Goal: Use online tool/utility: Utilize a website feature to perform a specific function

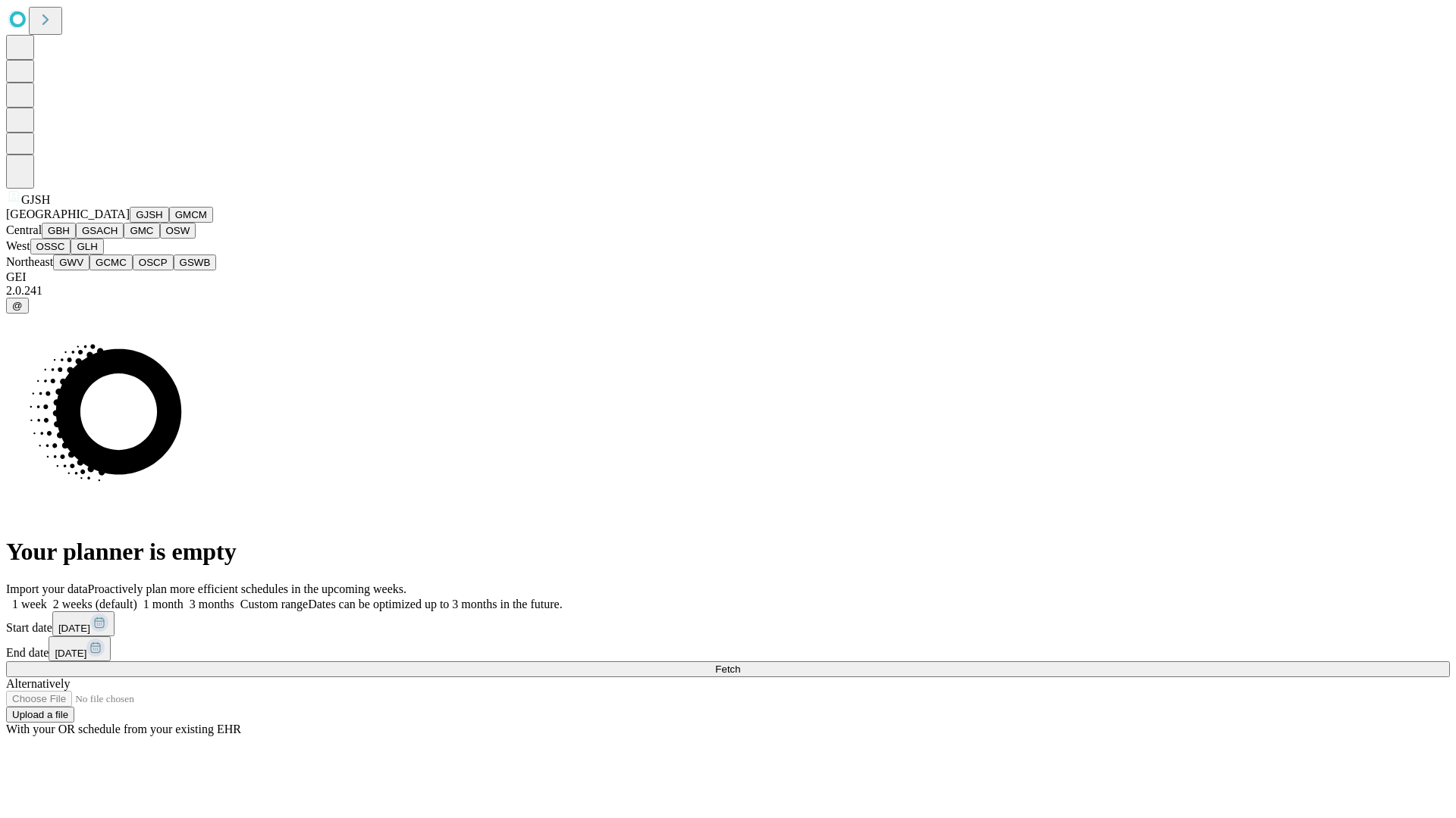
click at [130, 223] on button "GJSH" at bounding box center [149, 215] width 39 height 16
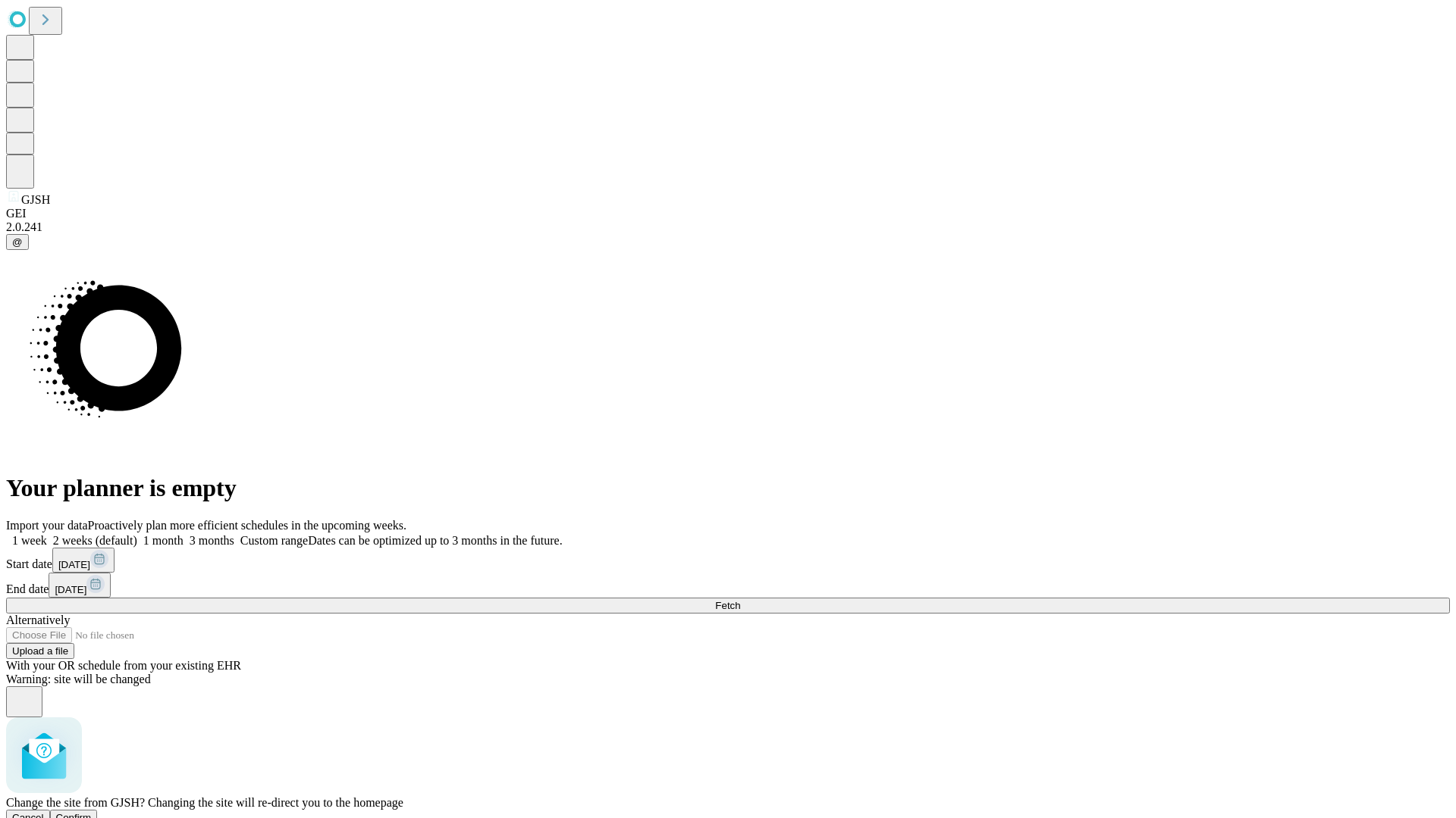
click at [91, 812] on span "Confirm" at bounding box center [74, 818] width 35 height 12
click at [47, 534] on label "1 week" at bounding box center [27, 540] width 41 height 13
click at [740, 600] on span "Fetch" at bounding box center [727, 606] width 25 height 12
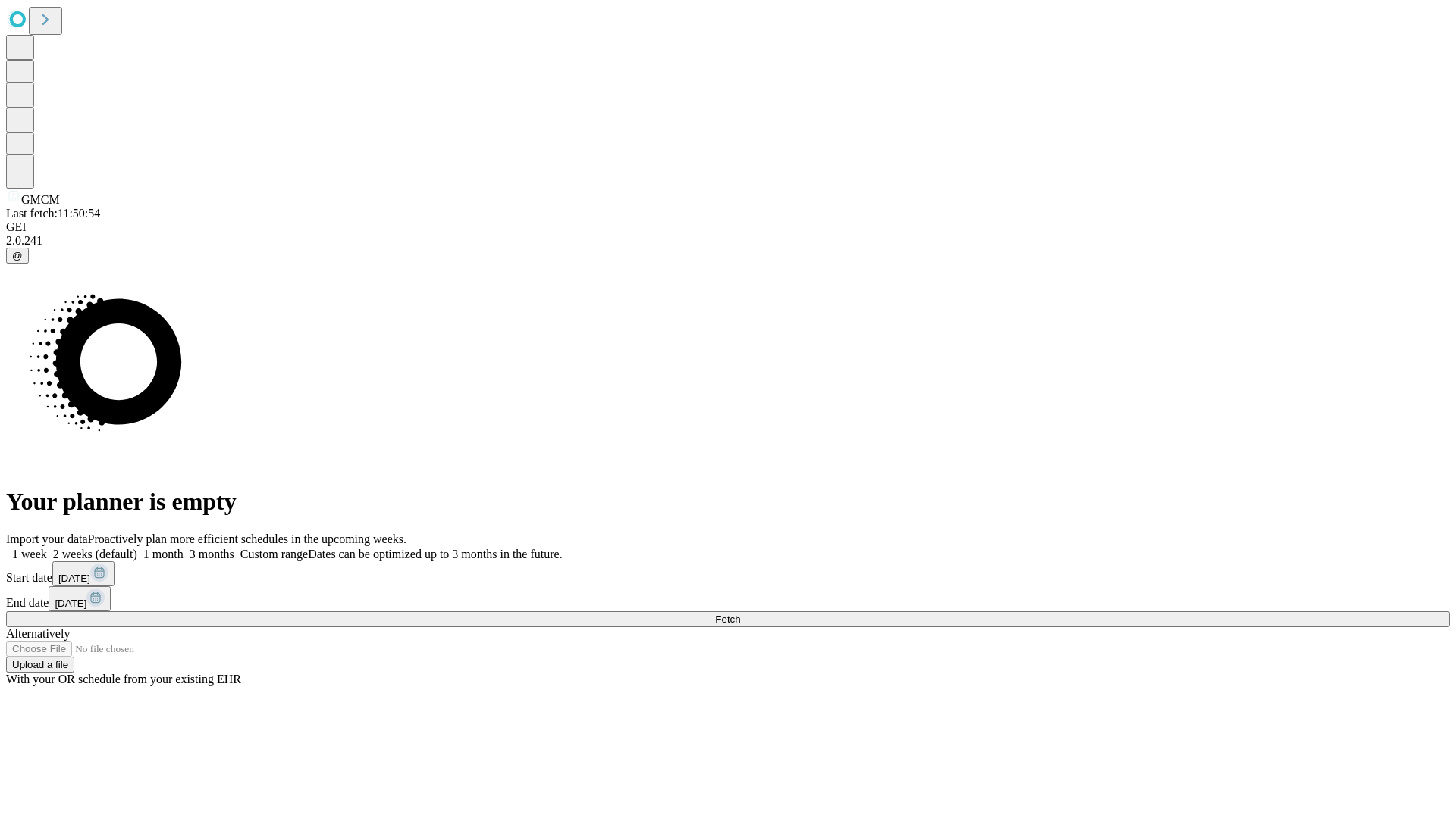
click at [47, 548] on label "1 week" at bounding box center [27, 554] width 41 height 13
click at [740, 614] on span "Fetch" at bounding box center [727, 620] width 25 height 12
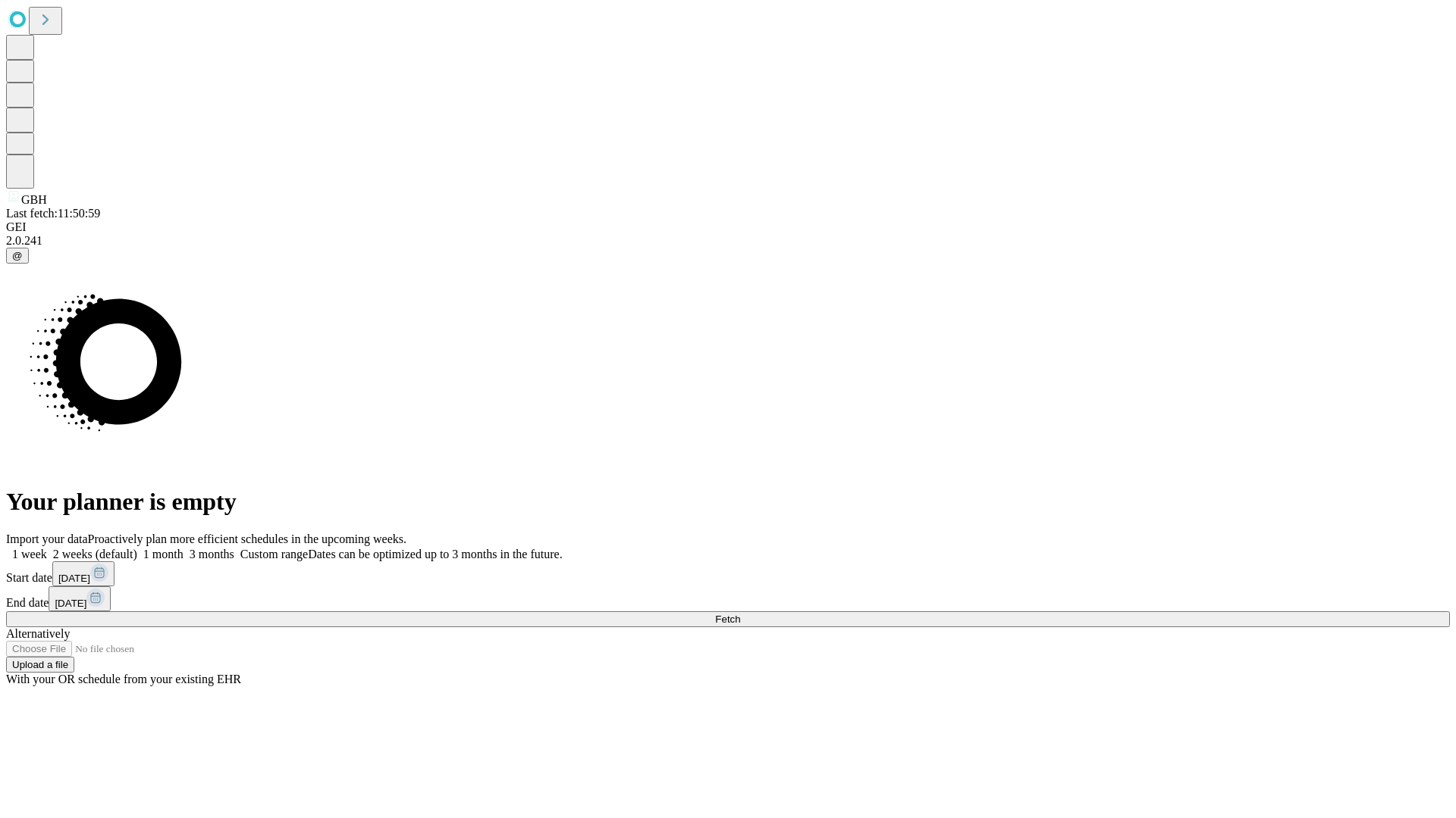
click at [47, 548] on label "1 week" at bounding box center [27, 554] width 41 height 13
click at [740, 614] on span "Fetch" at bounding box center [727, 620] width 25 height 12
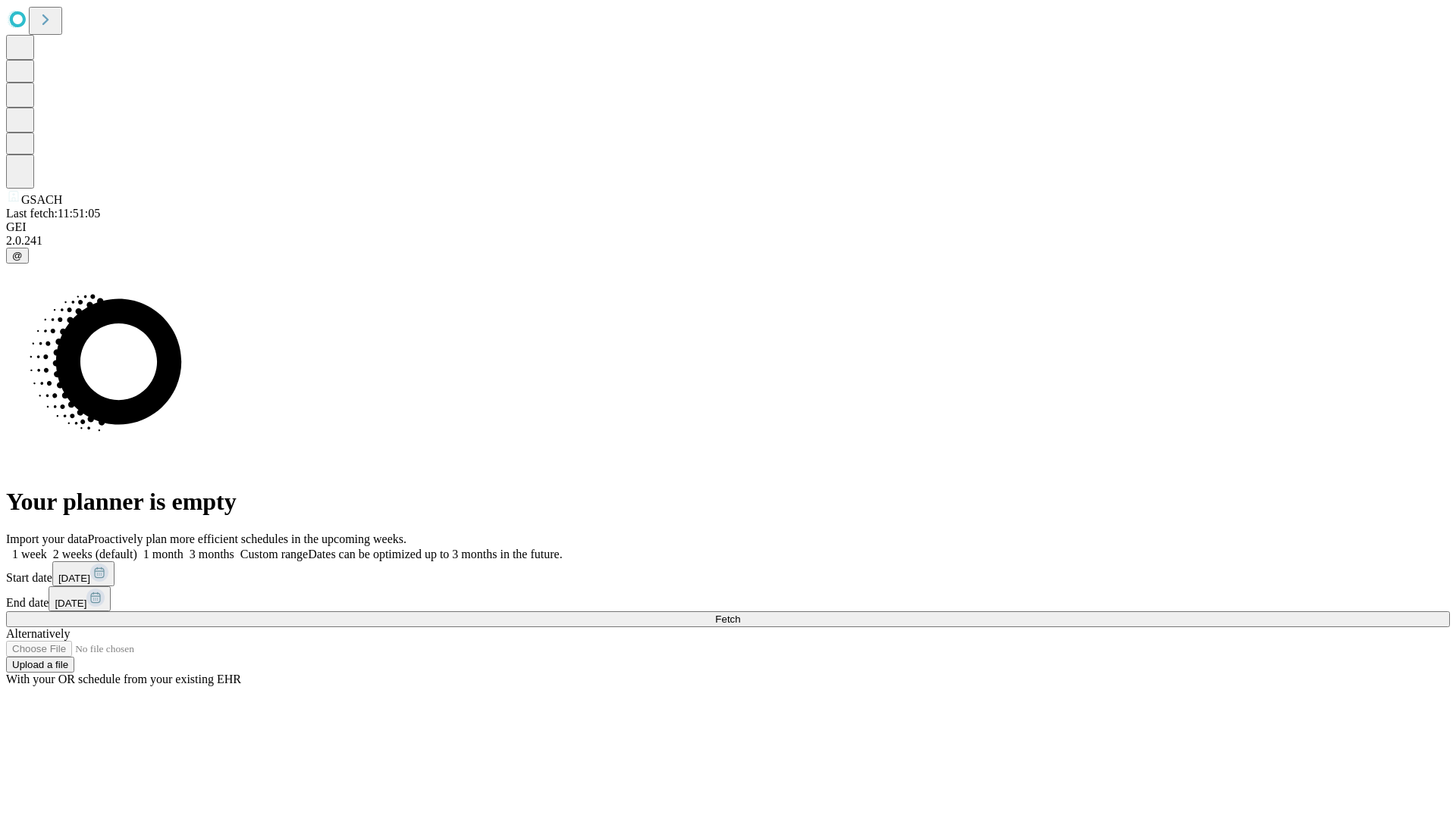
click at [47, 548] on label "1 week" at bounding box center [27, 554] width 41 height 13
click at [740, 614] on span "Fetch" at bounding box center [727, 620] width 25 height 12
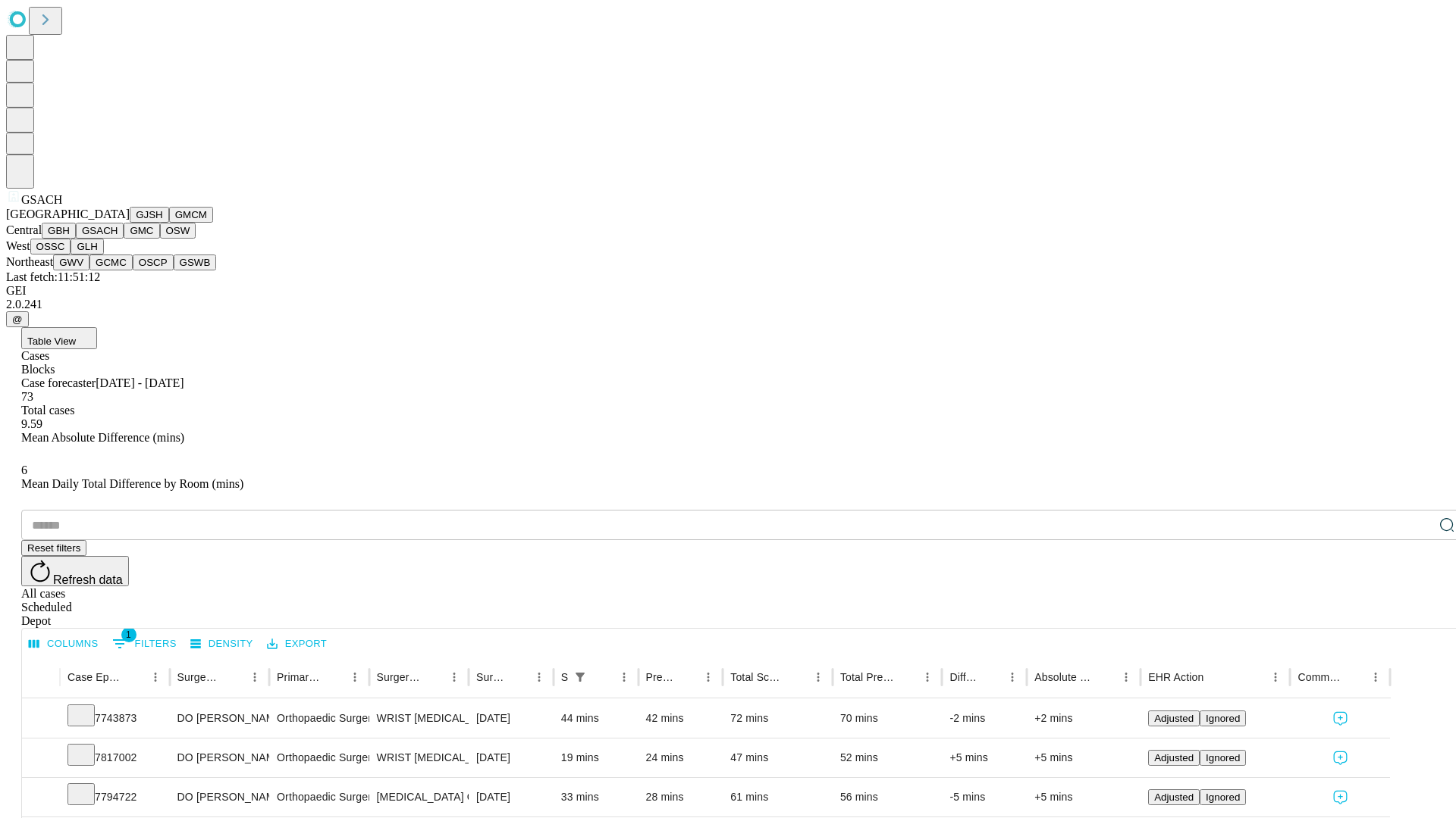
click at [124, 239] on button "GMC" at bounding box center [141, 231] width 35 height 16
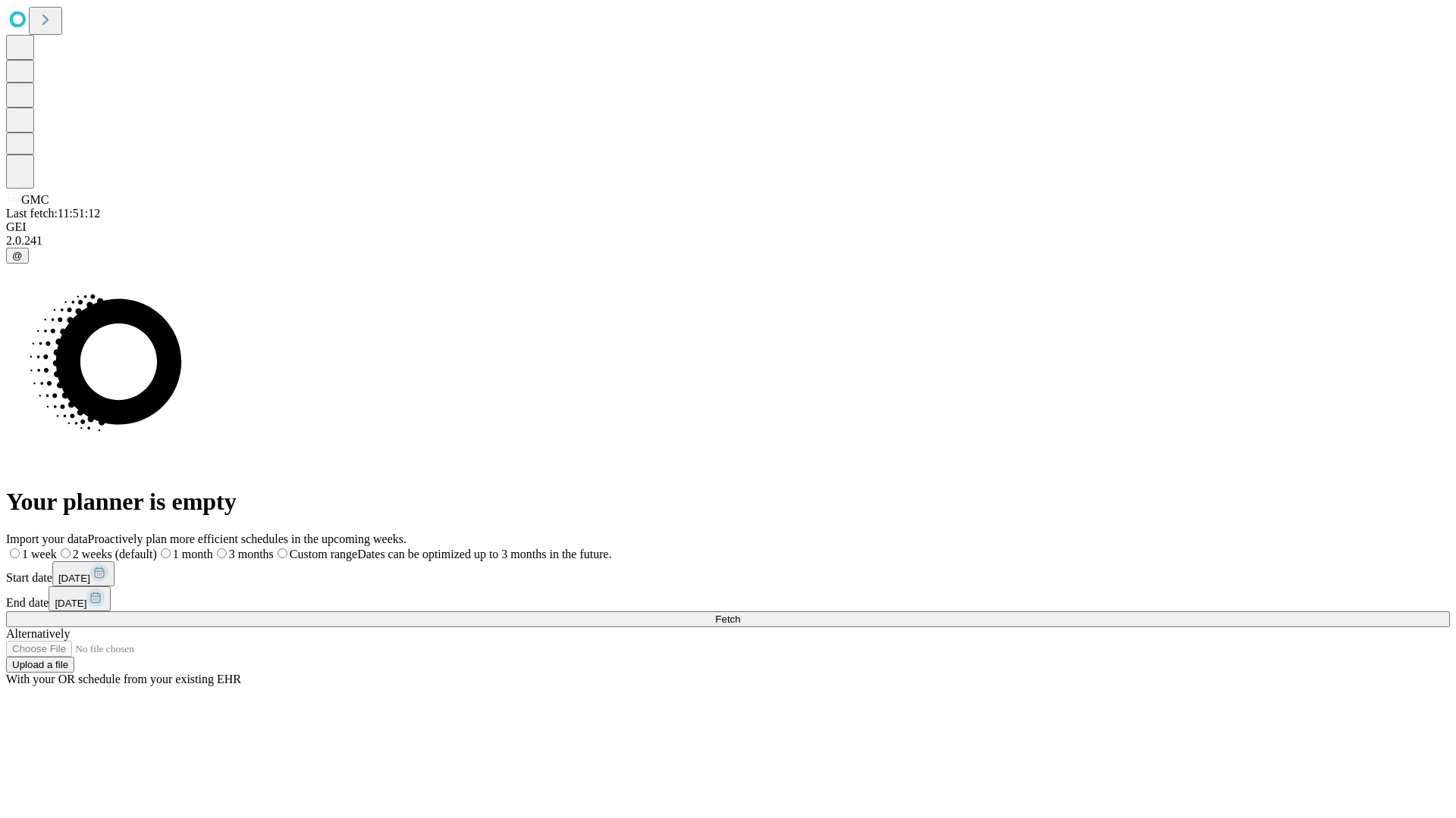
click at [740, 614] on span "Fetch" at bounding box center [727, 620] width 25 height 12
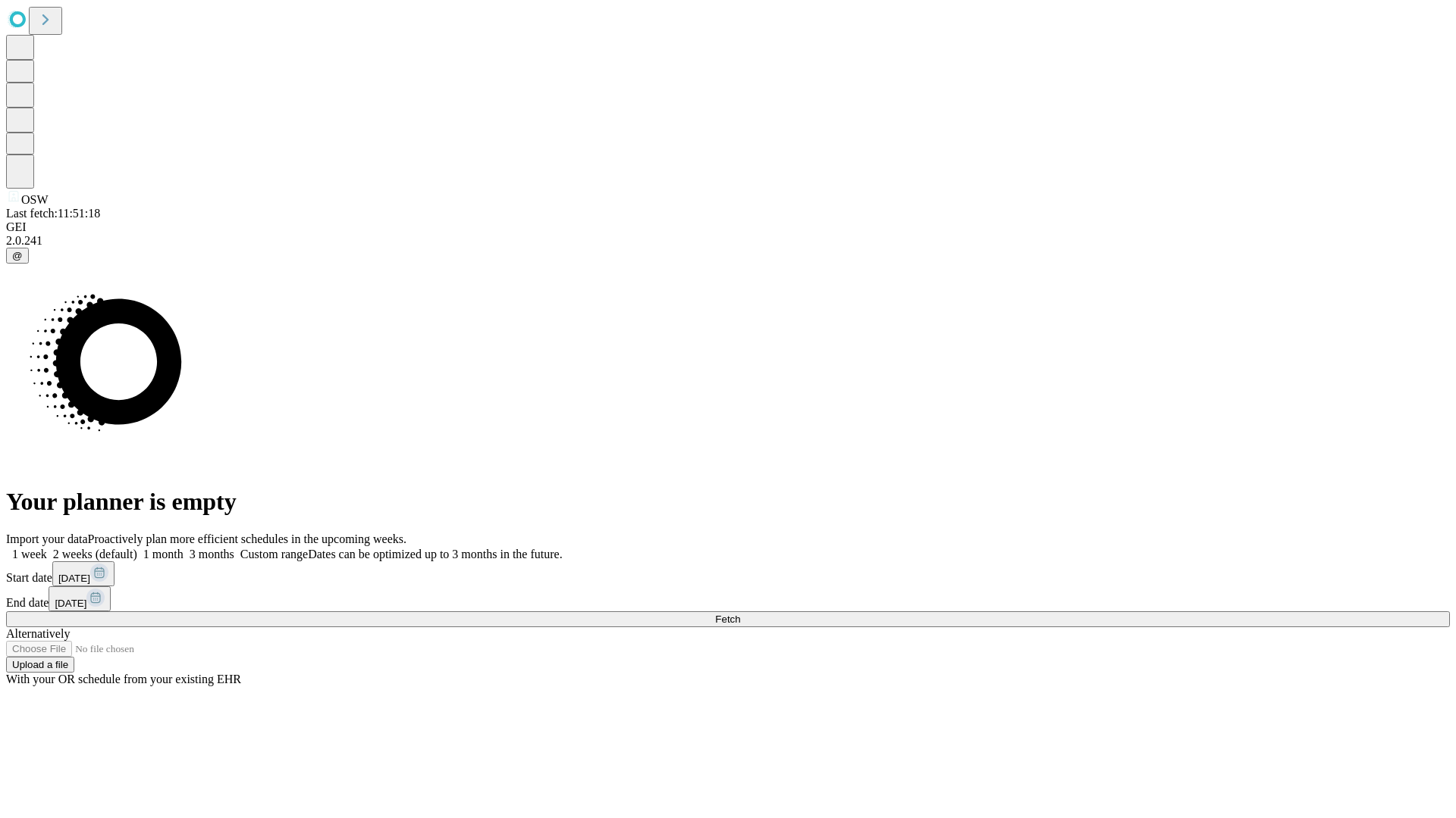
click at [47, 548] on label "1 week" at bounding box center [27, 554] width 41 height 13
click at [740, 614] on span "Fetch" at bounding box center [727, 620] width 25 height 12
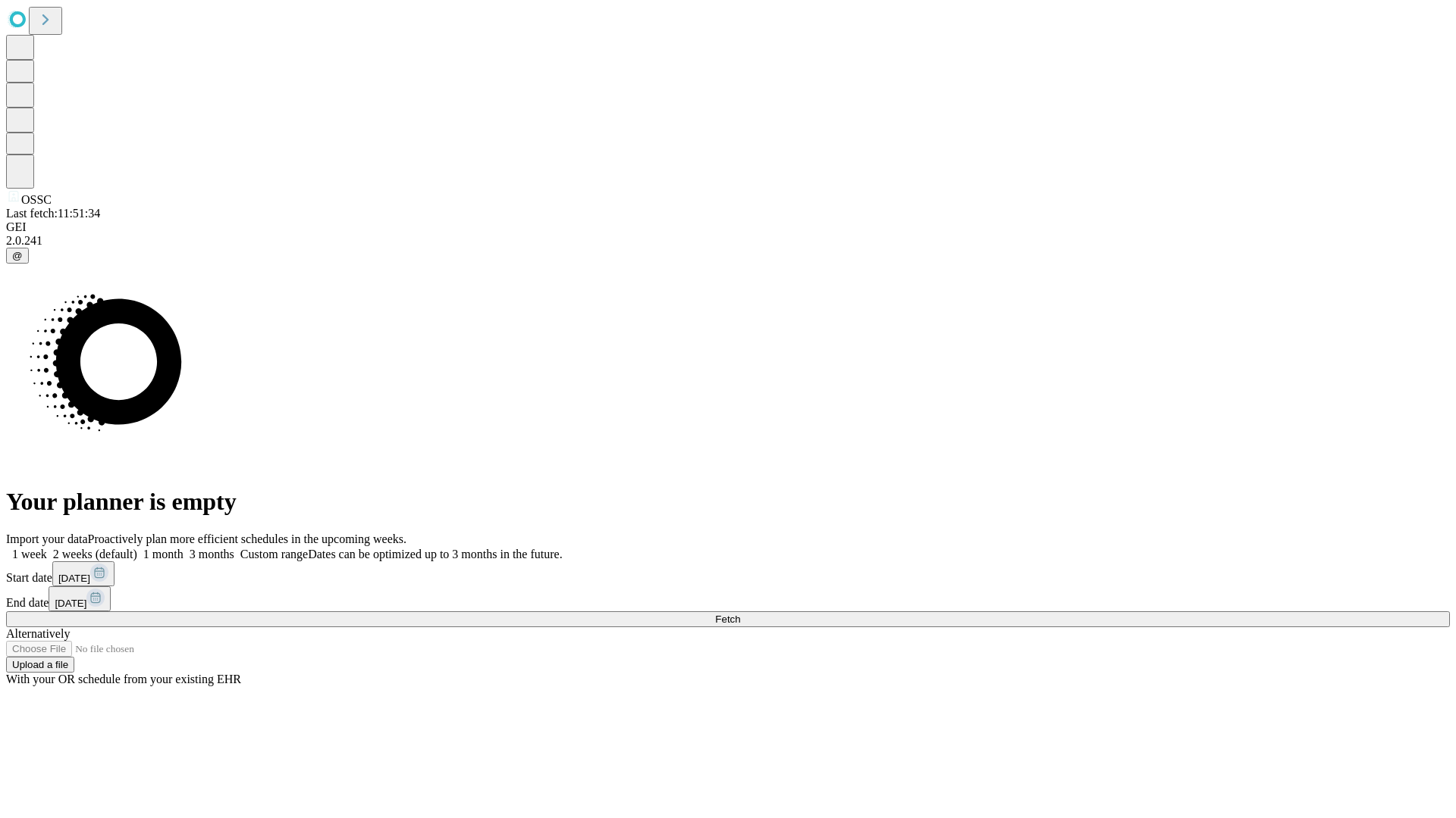
click at [47, 548] on label "1 week" at bounding box center [27, 554] width 41 height 13
click at [740, 614] on span "Fetch" at bounding box center [727, 620] width 25 height 12
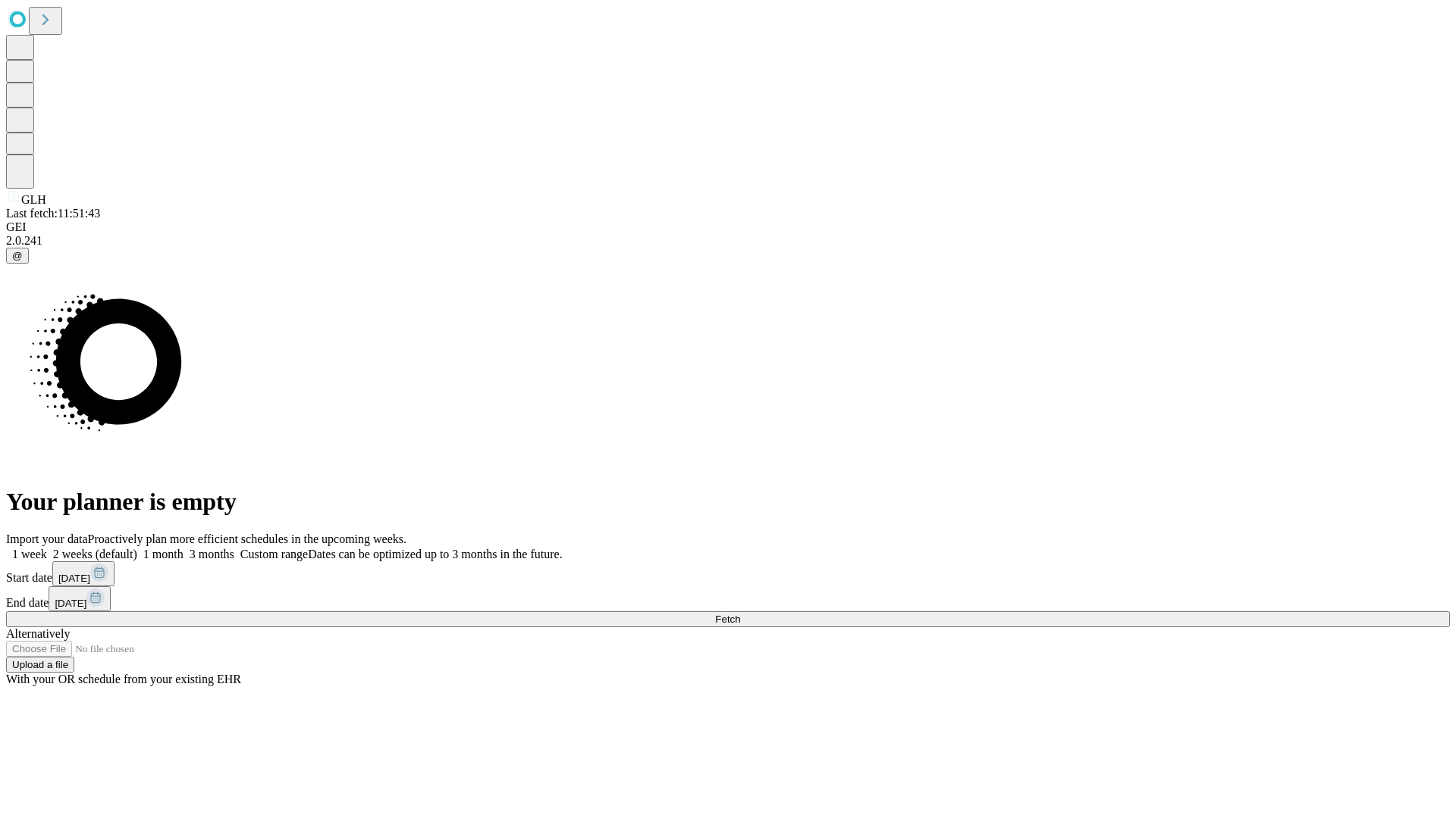
click at [740, 614] on span "Fetch" at bounding box center [727, 620] width 25 height 12
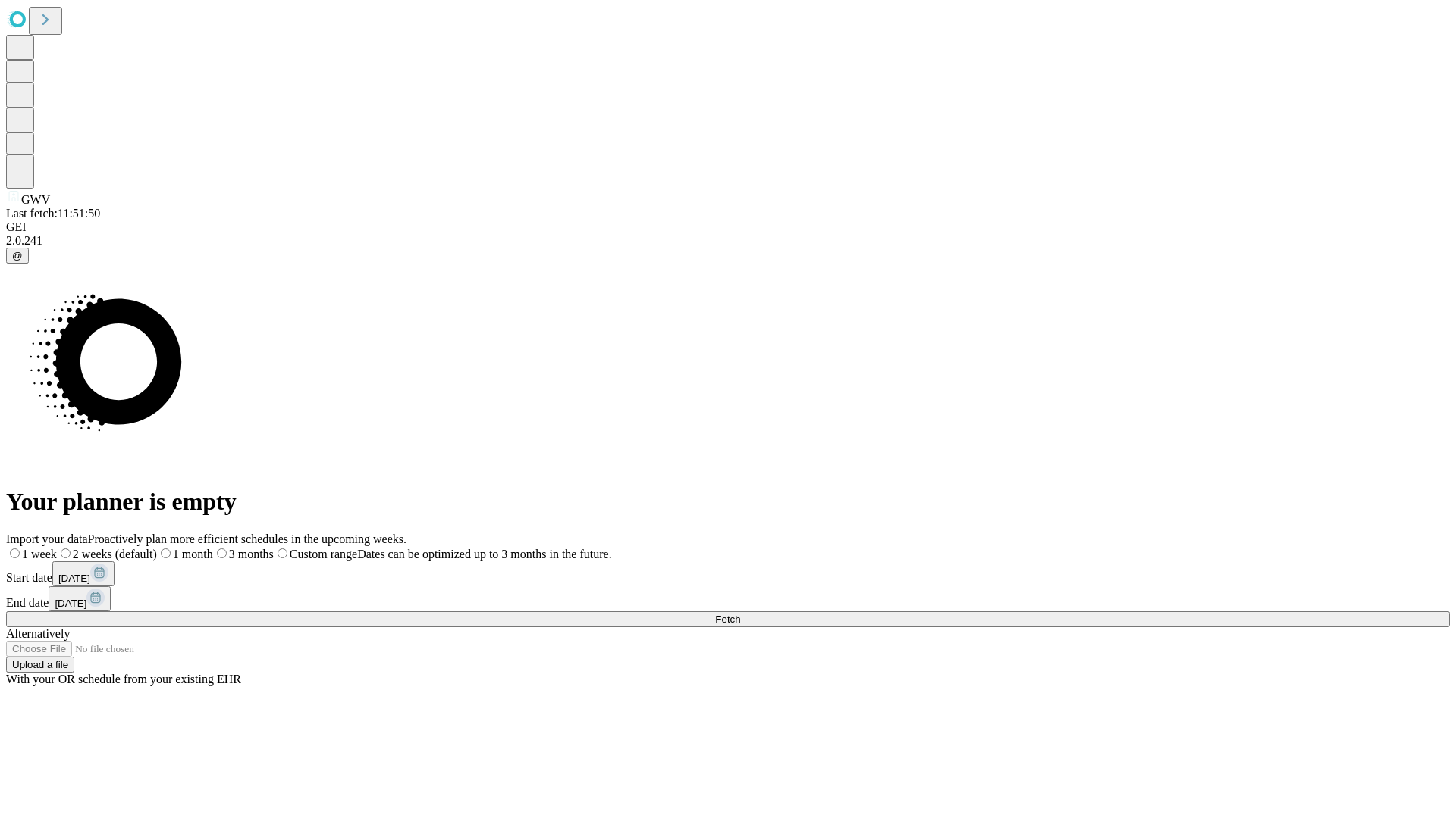
click at [57, 548] on label "1 week" at bounding box center [31, 554] width 51 height 13
click at [740, 614] on span "Fetch" at bounding box center [727, 620] width 25 height 12
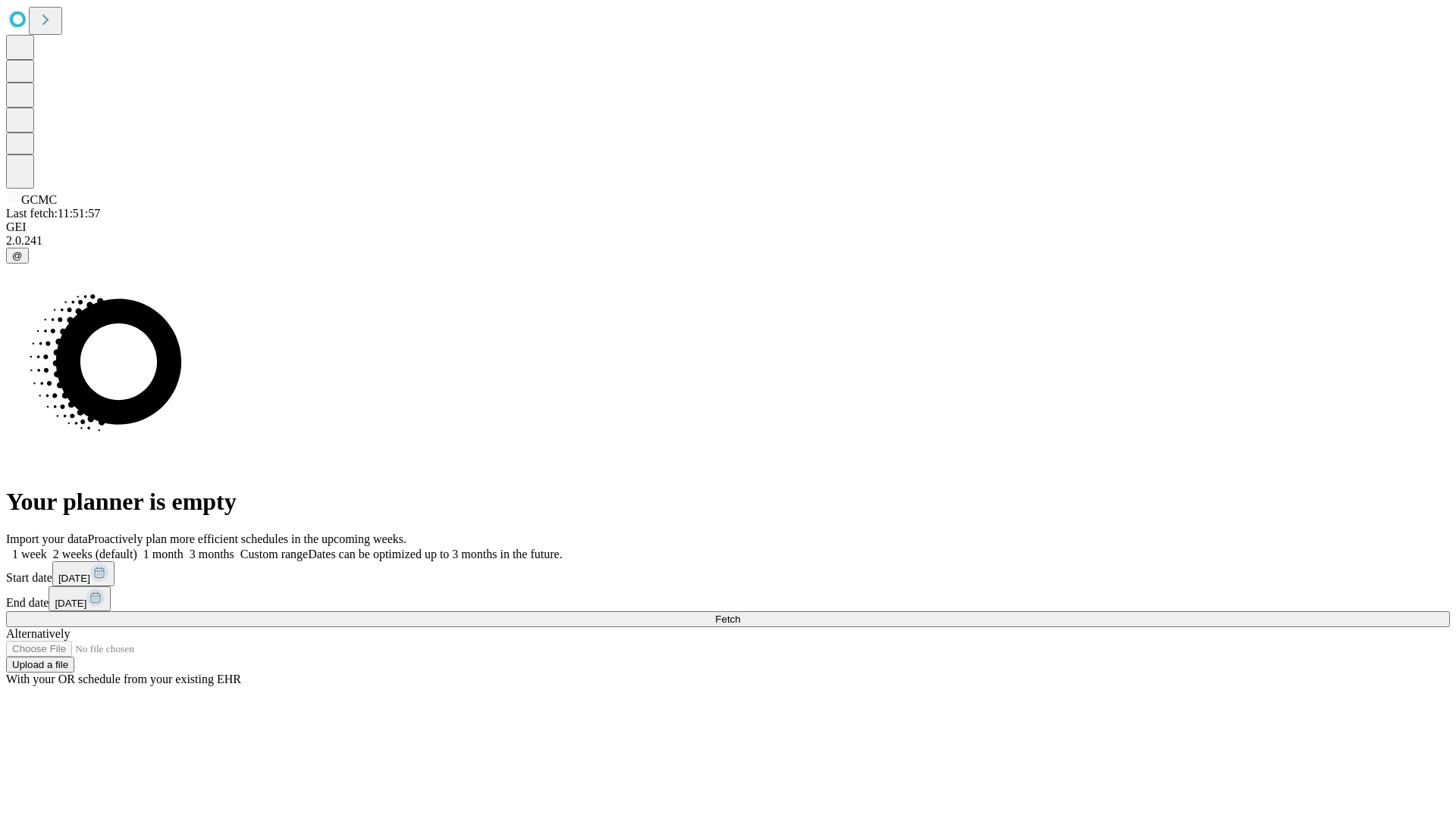
click at [47, 548] on label "1 week" at bounding box center [27, 554] width 41 height 13
click at [740, 614] on span "Fetch" at bounding box center [727, 620] width 25 height 12
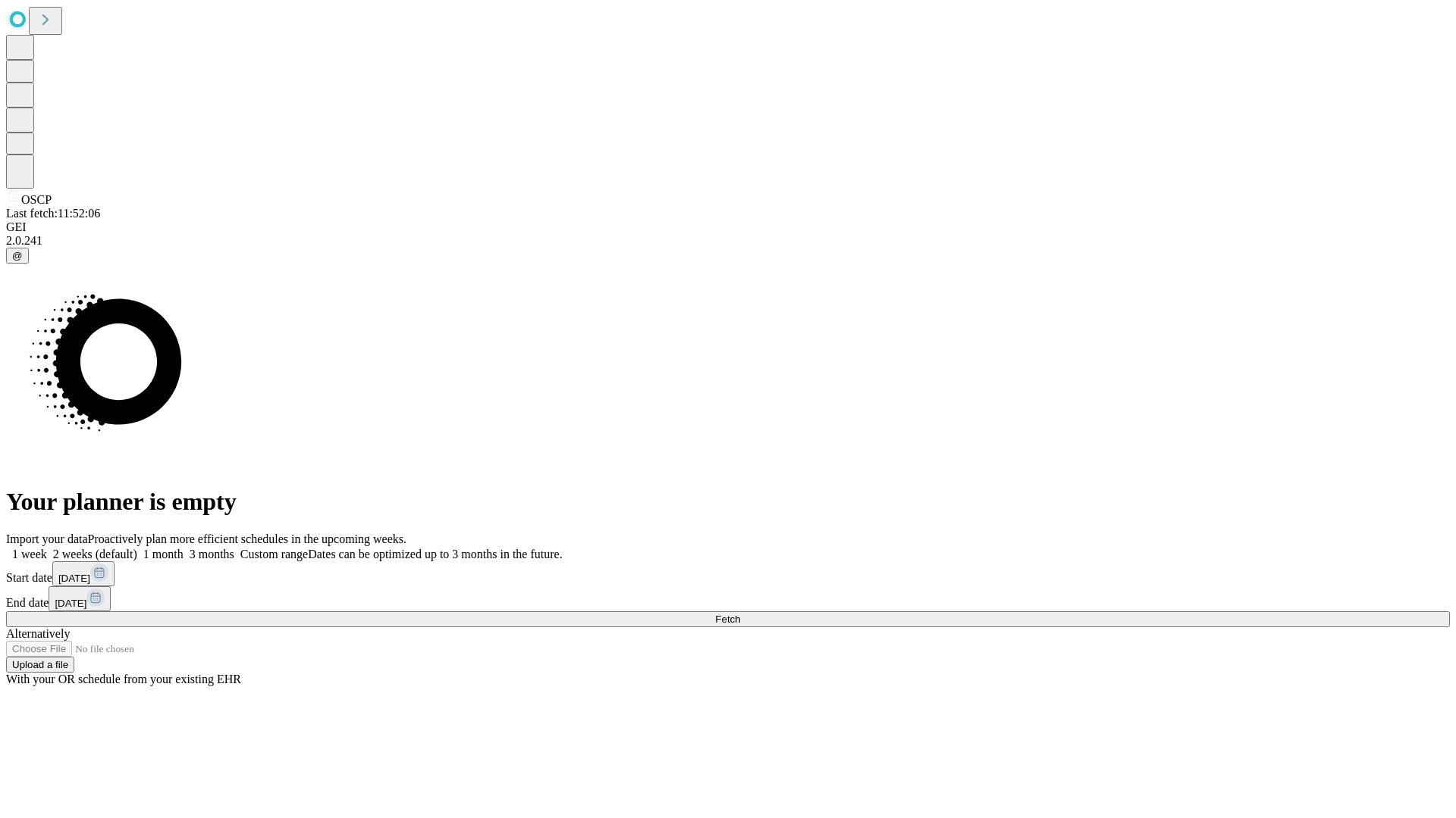
click at [740, 614] on span "Fetch" at bounding box center [727, 620] width 25 height 12
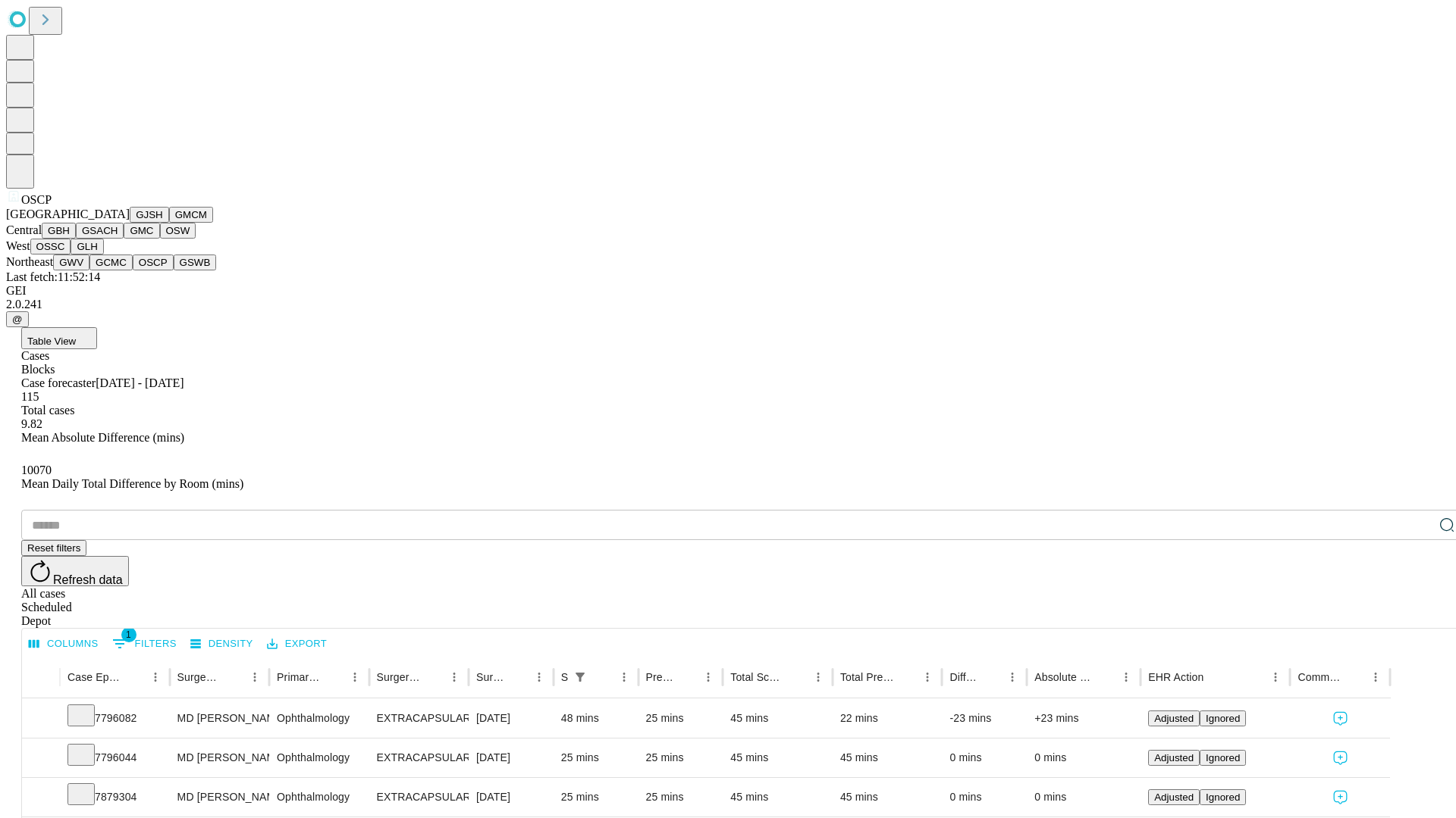
click at [174, 270] on button "GSWB" at bounding box center [196, 262] width 43 height 16
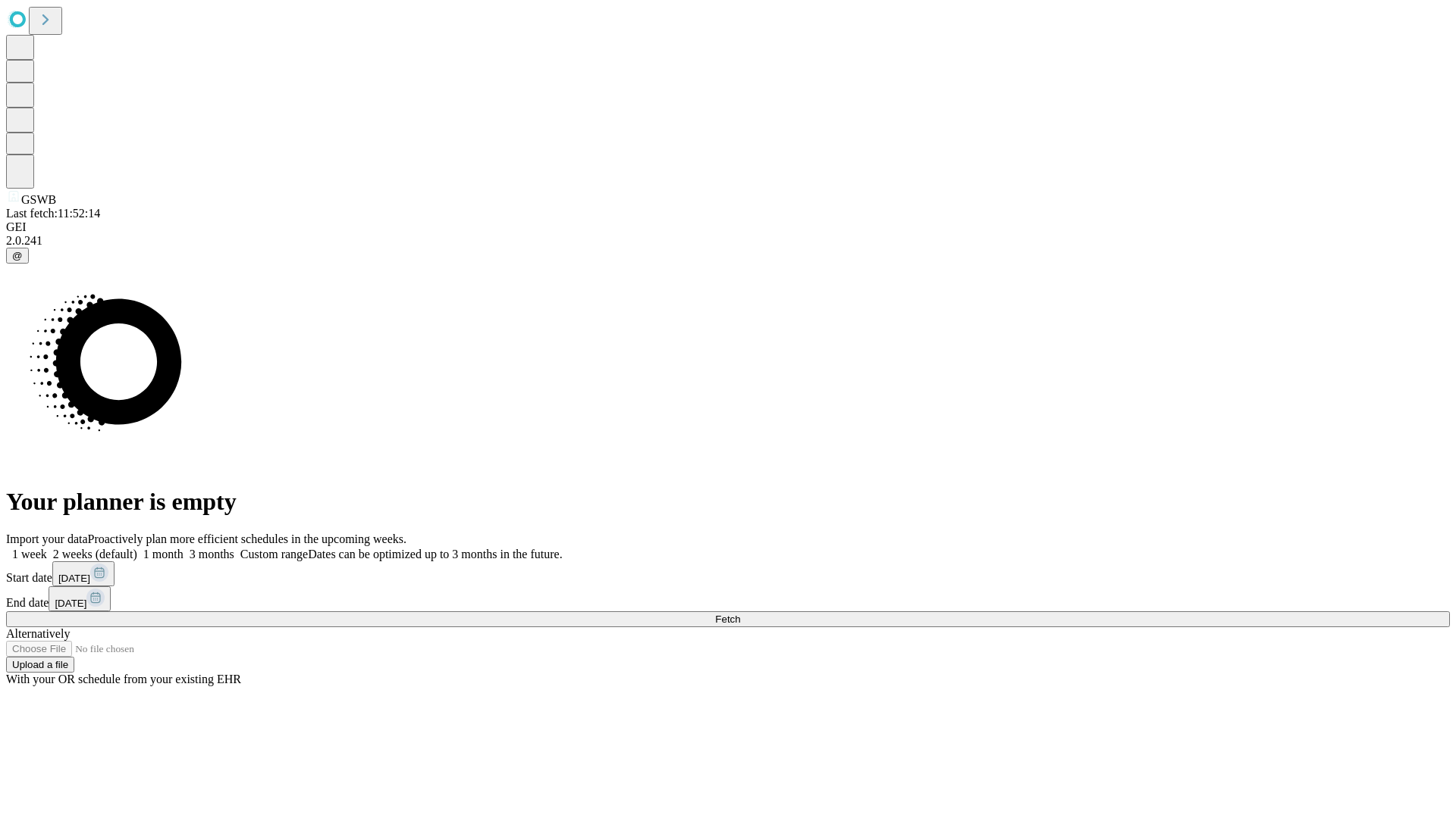
click at [47, 548] on label "1 week" at bounding box center [27, 554] width 41 height 13
click at [740, 614] on span "Fetch" at bounding box center [727, 620] width 25 height 12
